Goal: Task Accomplishment & Management: Complete application form

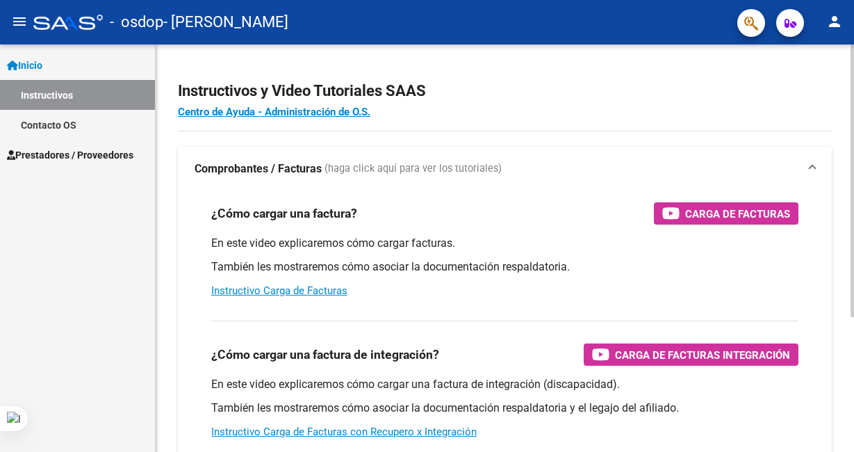
scroll to position [83, 0]
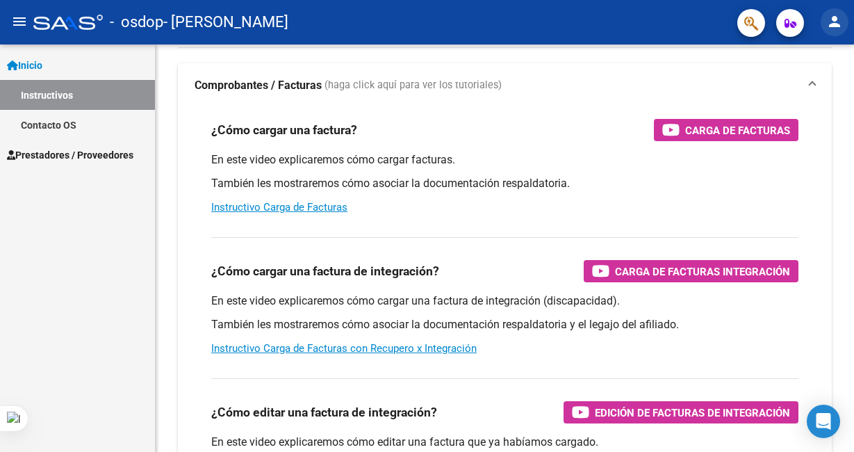
click at [831, 25] on mat-icon "person" at bounding box center [834, 21] width 17 height 17
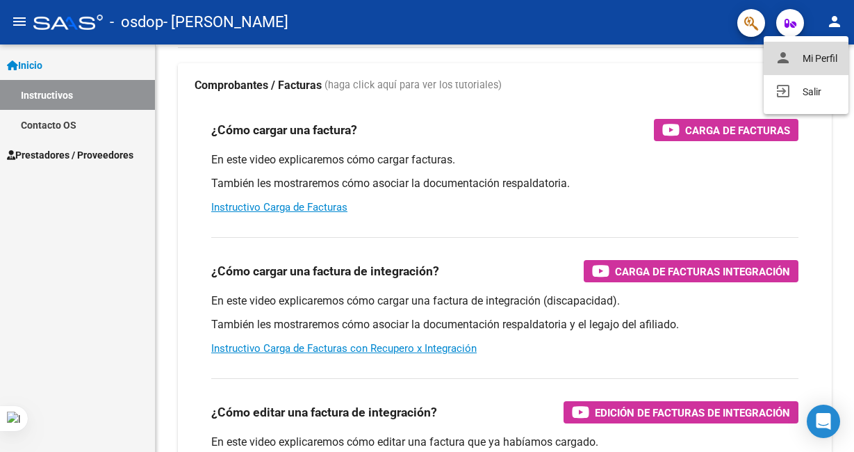
click at [809, 54] on button "person Mi Perfil" at bounding box center [805, 58] width 85 height 33
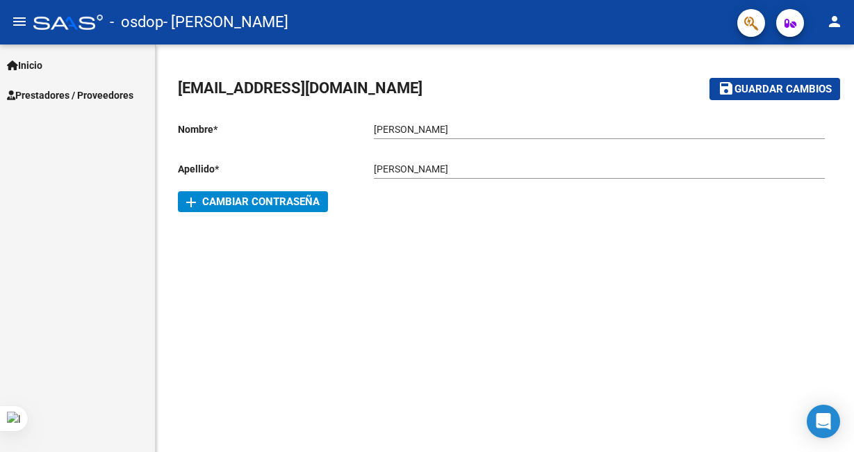
click at [830, 19] on mat-icon "person" at bounding box center [834, 21] width 17 height 17
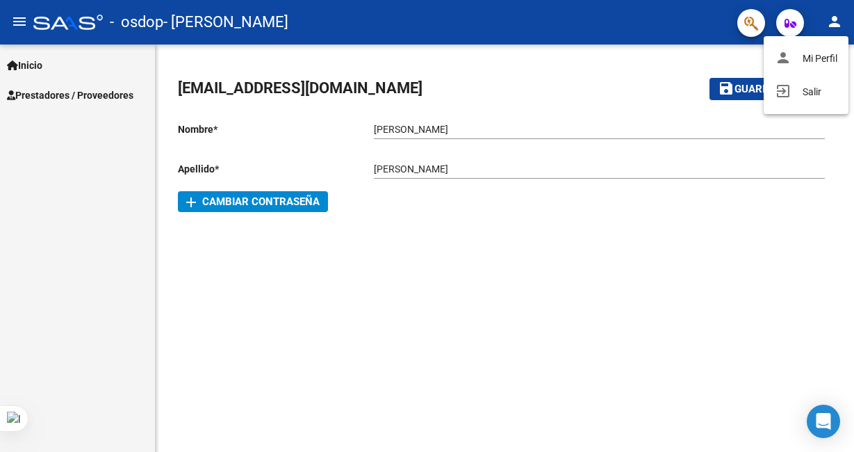
click at [830, 19] on div at bounding box center [427, 226] width 854 height 452
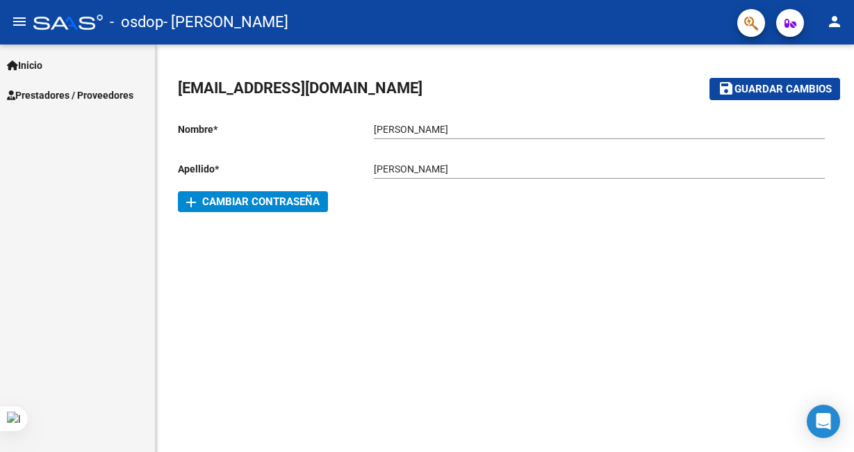
click at [76, 58] on link "Inicio" at bounding box center [77, 65] width 155 height 30
click at [85, 94] on span "Prestadores / Proveedores" at bounding box center [70, 95] width 126 height 15
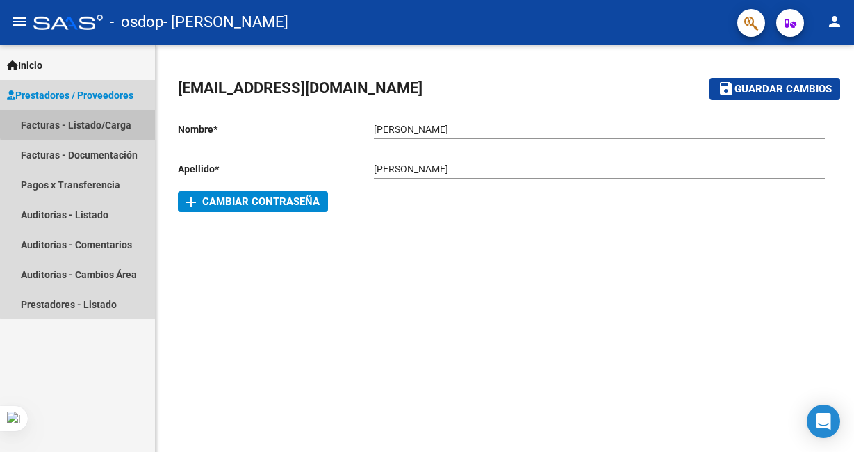
click at [98, 122] on link "Facturas - Listado/Carga" at bounding box center [77, 125] width 155 height 30
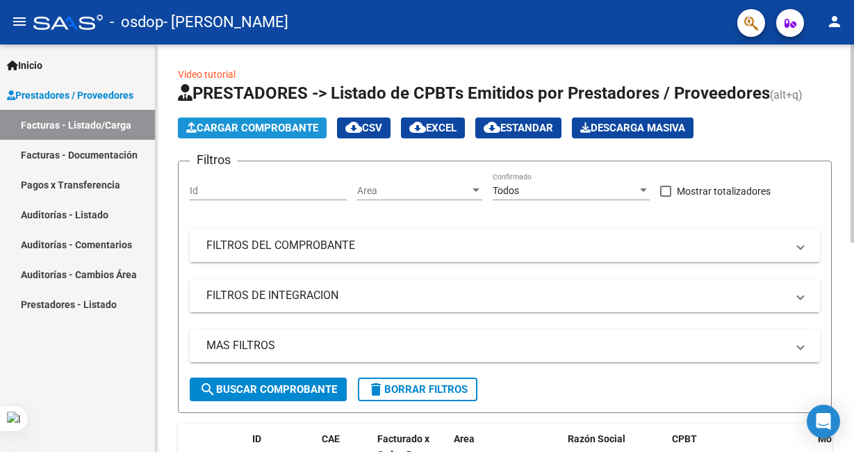
click at [245, 129] on span "Cargar Comprobante" at bounding box center [252, 128] width 132 height 13
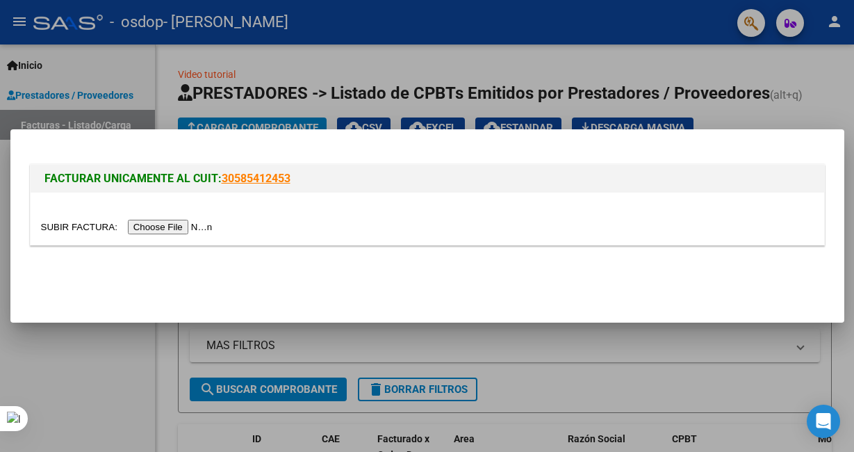
click at [215, 225] on input "file" at bounding box center [129, 227] width 176 height 15
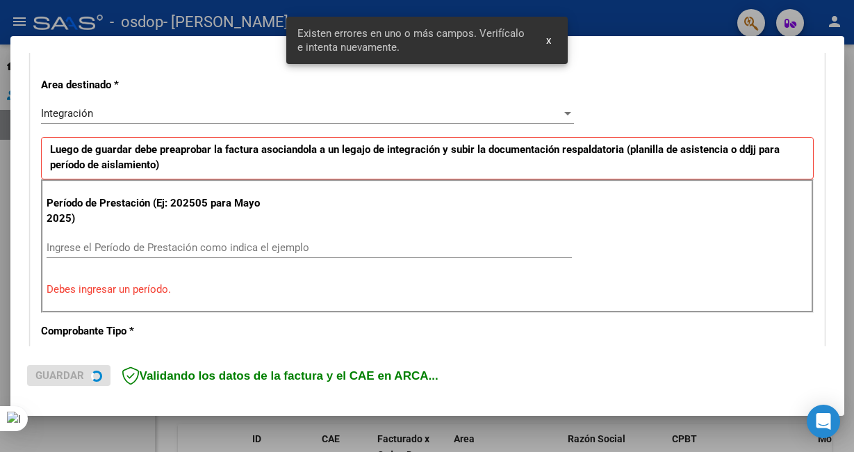
scroll to position [311, 0]
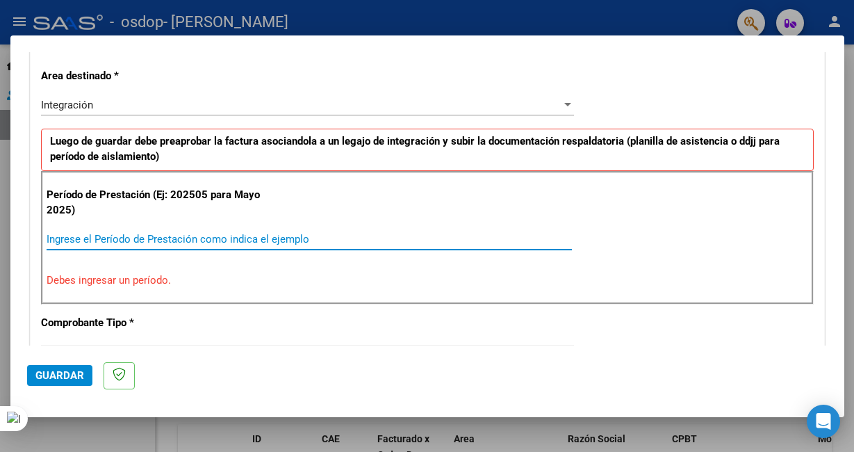
click at [142, 239] on input "Ingrese el Período de Prestación como indica el ejemplo" at bounding box center [309, 239] width 525 height 13
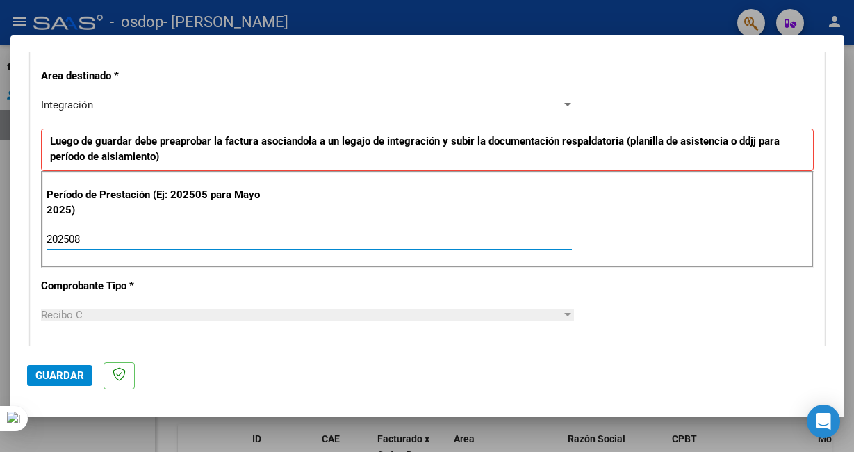
type input "202508"
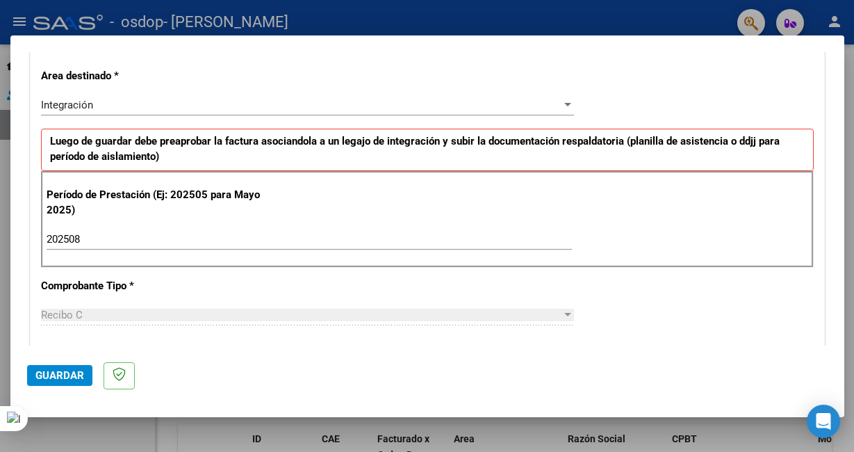
click at [119, 313] on div "Recibo C" at bounding box center [301, 314] width 520 height 13
click at [43, 379] on span "Guardar" at bounding box center [59, 375] width 49 height 13
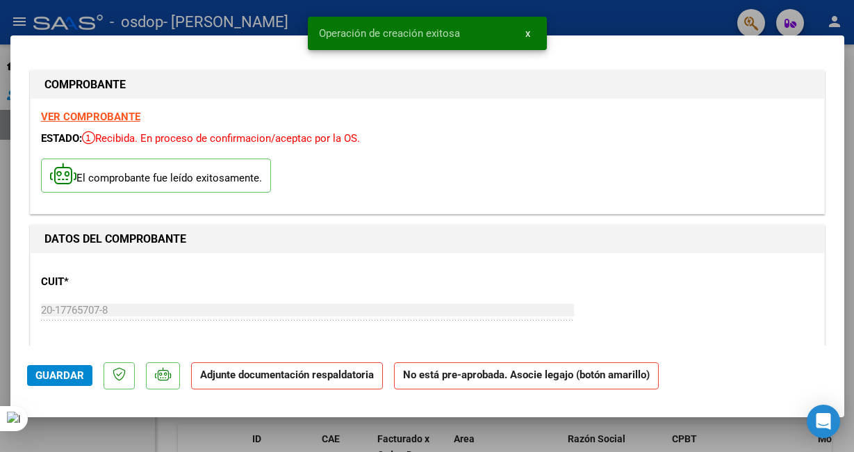
scroll to position [83, 0]
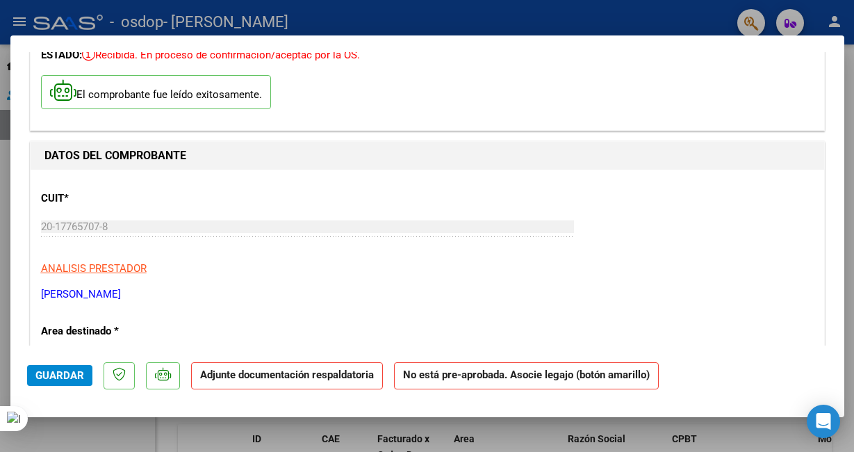
click at [279, 389] on mat-dialog-actions "Guardar Adjunte documentación respaldatoria No está pre-aprobada. Asocie legajo…" at bounding box center [427, 372] width 800 height 55
click at [279, 381] on p "Adjunte documentación respaldatoria" at bounding box center [287, 375] width 192 height 27
click at [281, 377] on strong "Adjunte documentación respaldatoria" at bounding box center [287, 374] width 174 height 13
click at [325, 373] on strong "Adjunte documentación respaldatoria" at bounding box center [287, 374] width 174 height 13
click at [354, 233] on div "20-17765707-8 Ingresar CUIT" at bounding box center [307, 226] width 533 height 21
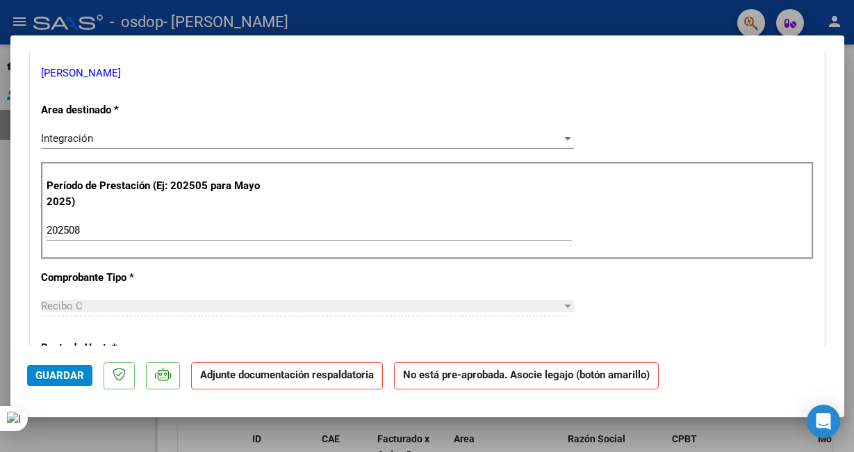
scroll to position [333, 0]
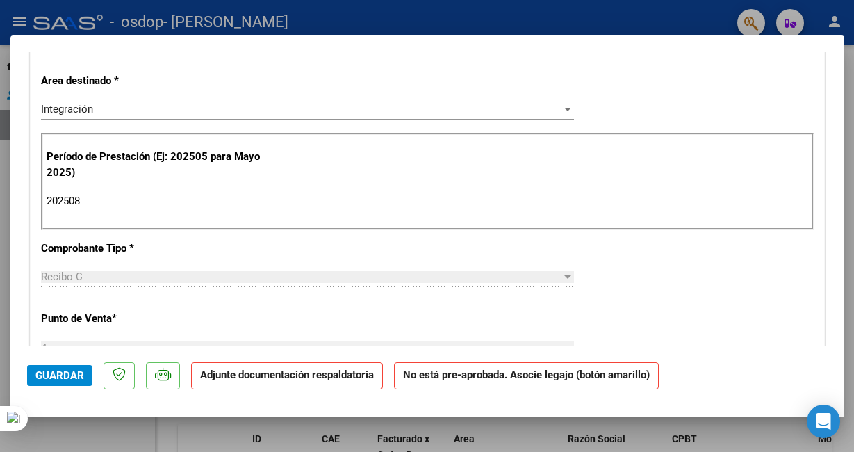
click at [263, 380] on strong "Adjunte documentación respaldatoria" at bounding box center [287, 374] width 174 height 13
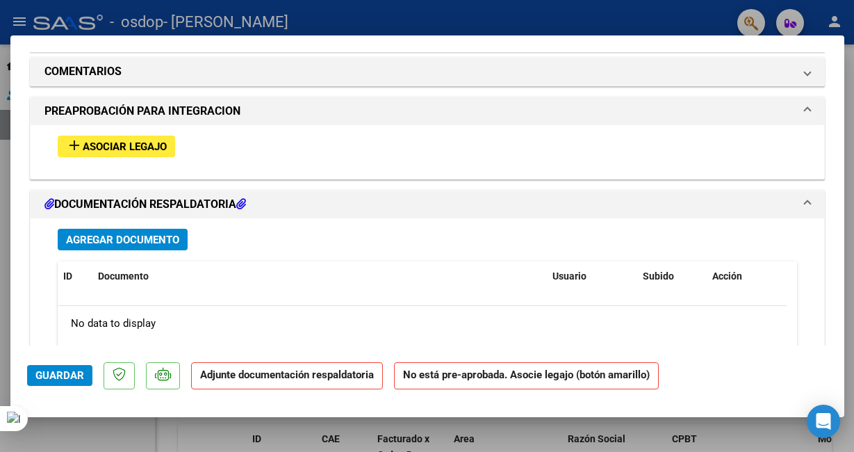
scroll to position [1167, 0]
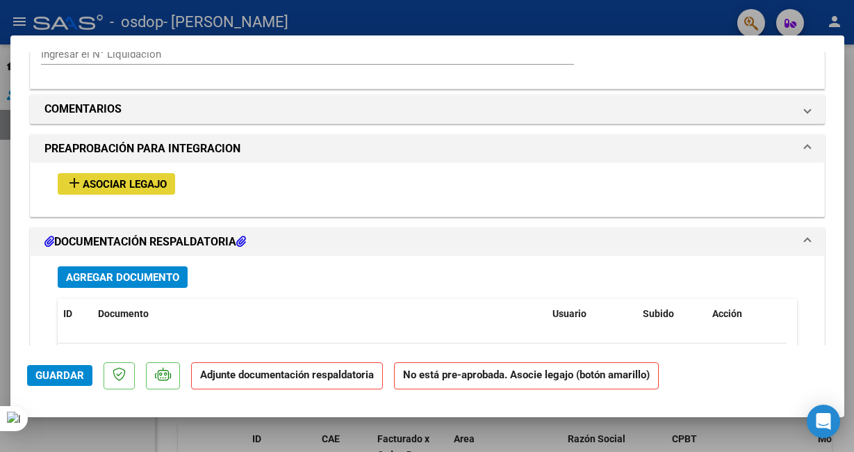
click at [146, 179] on span "Asociar Legajo" at bounding box center [125, 184] width 84 height 13
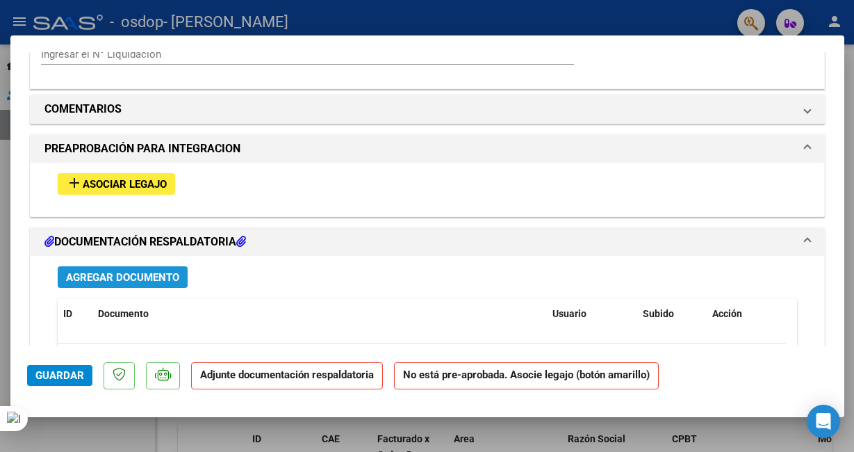
click at [152, 272] on span "Agregar Documento" at bounding box center [122, 277] width 113 height 13
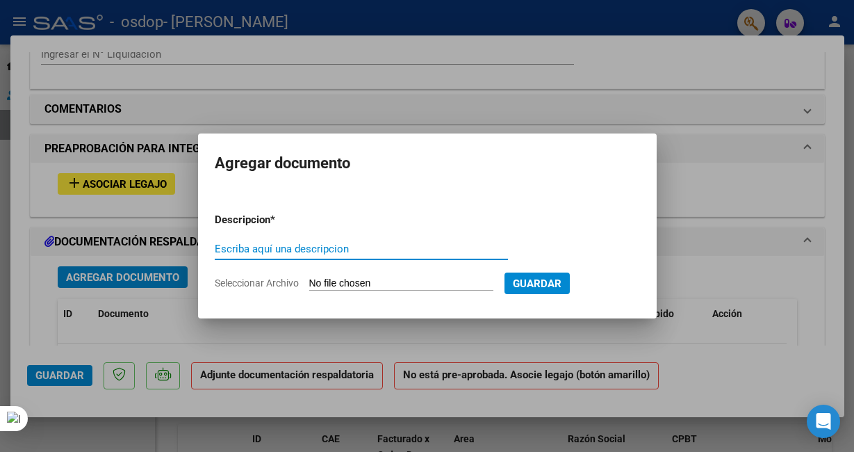
click at [356, 244] on input "Escriba aquí una descripcion" at bounding box center [361, 248] width 293 height 13
type input "PLANILLA DE ASISTENCIA"
click at [375, 281] on input "Seleccionar Archivo" at bounding box center [401, 283] width 184 height 13
type input "C:\fakepath\[PERSON_NAME] - [DATE].pdf"
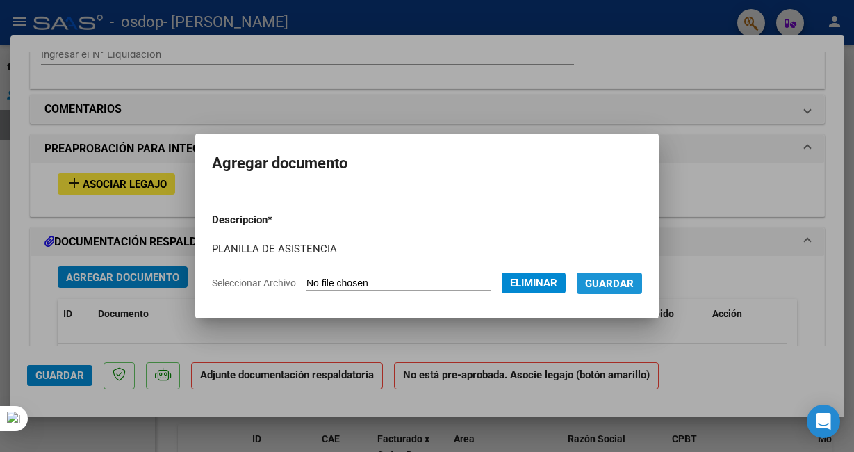
click at [611, 286] on span "Guardar" at bounding box center [609, 283] width 49 height 13
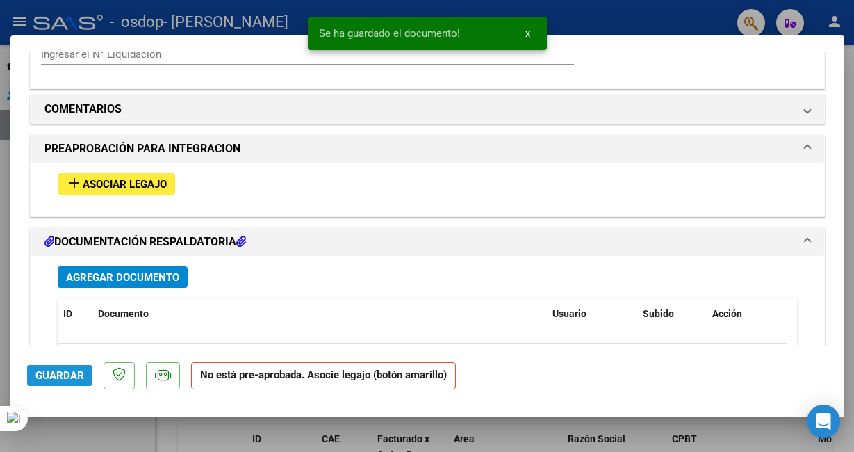
click at [63, 371] on span "Guardar" at bounding box center [59, 375] width 49 height 13
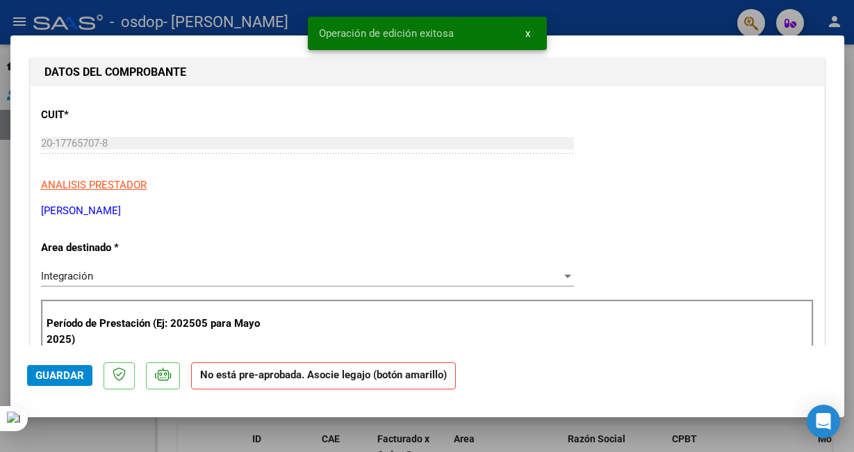
scroll to position [0, 0]
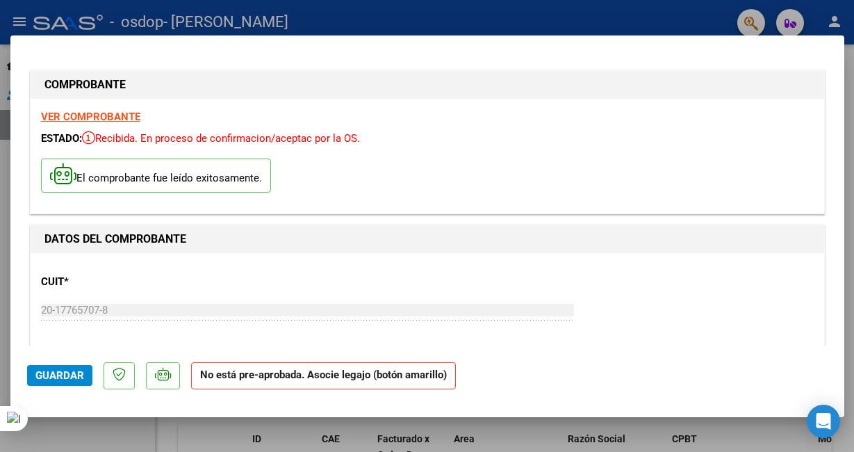
click at [95, 121] on strong "VER COMPROBANTE" at bounding box center [90, 116] width 99 height 13
click at [295, 379] on strong "No está pre-aprobada. Asocie legajo (botón amarillo)" at bounding box center [323, 375] width 265 height 27
click at [336, 379] on strong "No está pre-aprobada. Asocie legajo (botón amarillo)" at bounding box center [323, 375] width 265 height 27
click at [850, 116] on div at bounding box center [427, 226] width 854 height 452
type input "$ 0,00"
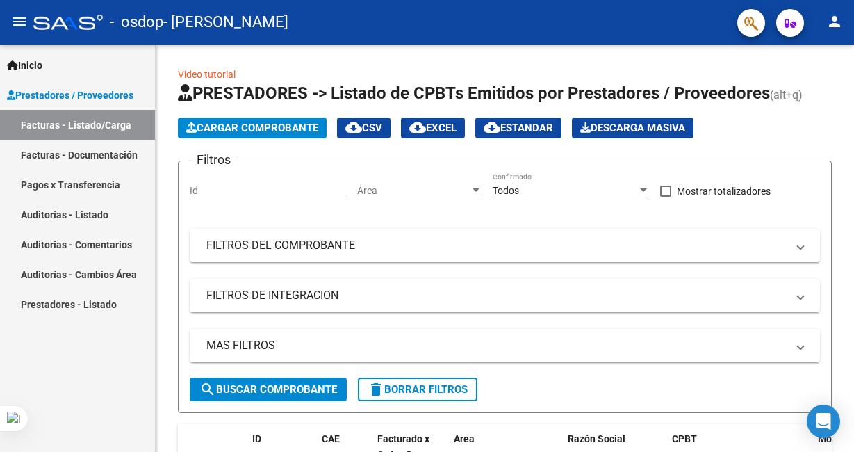
click at [106, 156] on link "Facturas - Documentación" at bounding box center [77, 155] width 155 height 30
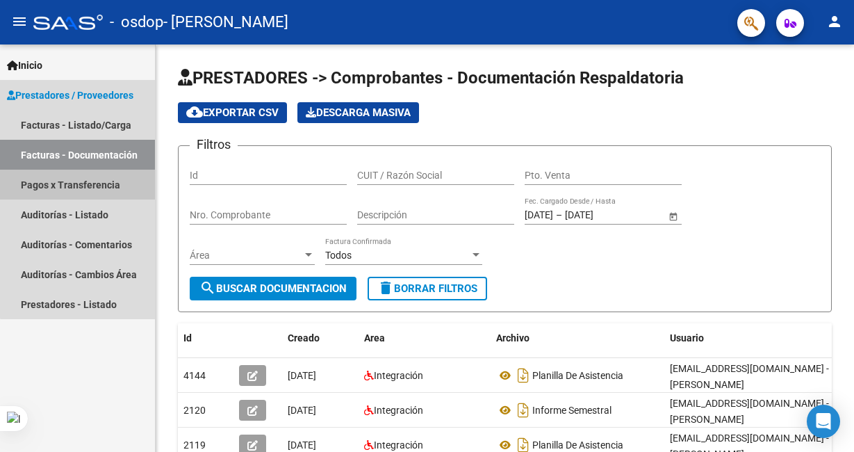
click at [92, 191] on link "Pagos x Transferencia" at bounding box center [77, 184] width 155 height 30
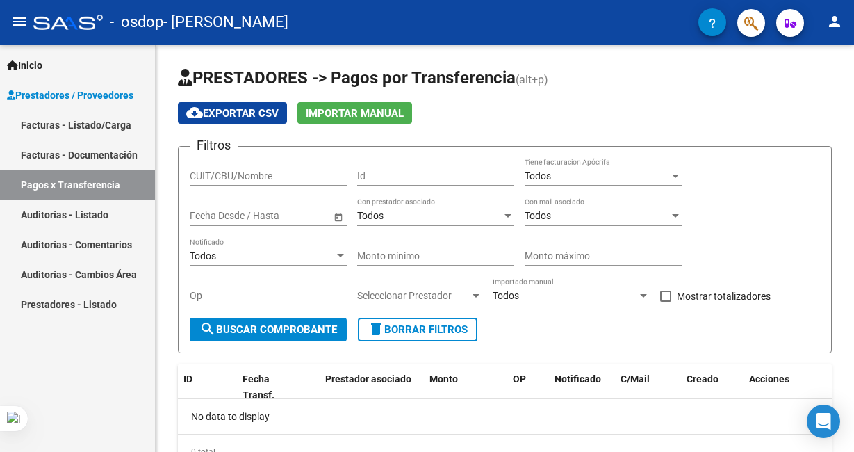
click at [109, 95] on span "Prestadores / Proveedores" at bounding box center [70, 95] width 126 height 15
